Goal: Complete application form

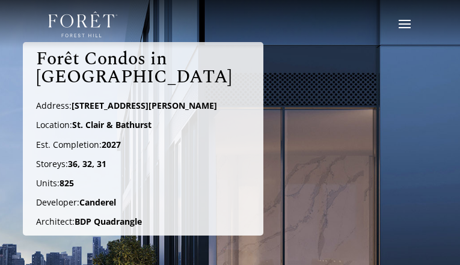
radio input "true"
checkbox input "false"
radio input "false"
checkbox input "true"
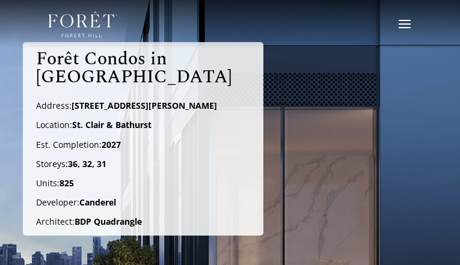
checkbox input "false"
checkbox input "true"
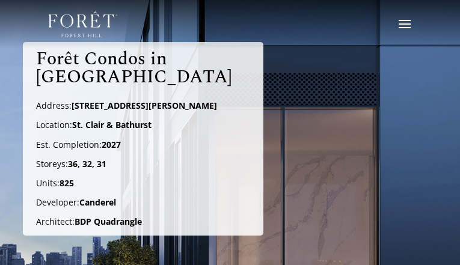
checkbox input "true"
checkbox input "false"
checkbox input "true"
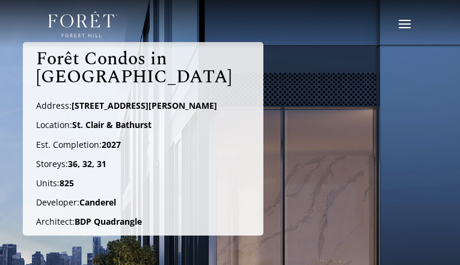
checkbox input "true"
checkbox input "false"
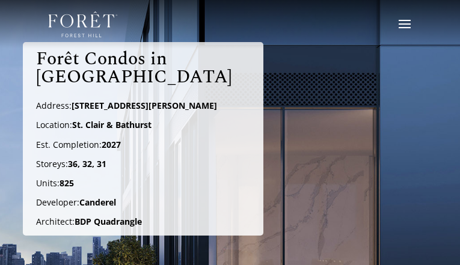
checkbox input "false"
